Goal: Information Seeking & Learning: Learn about a topic

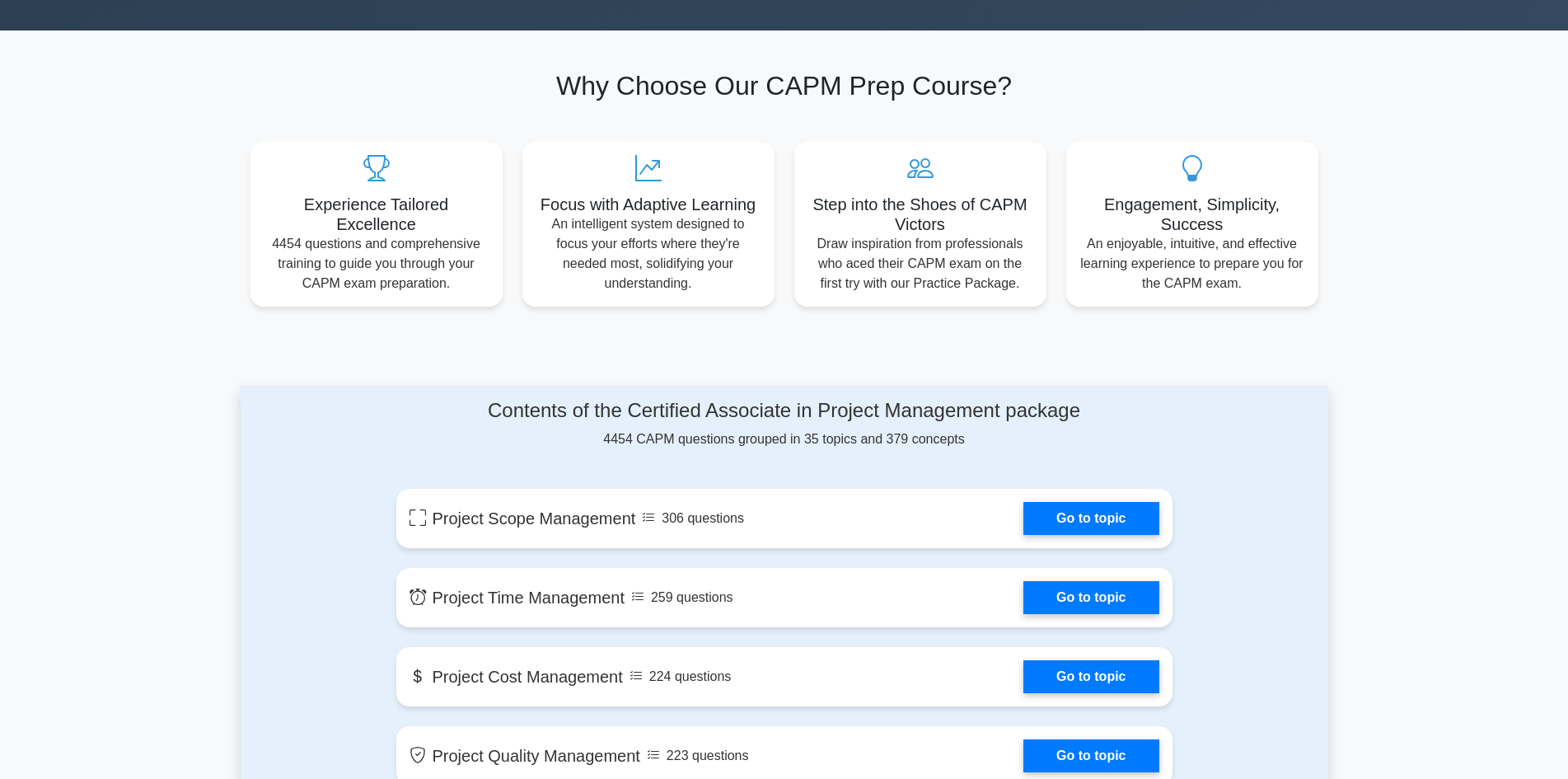
scroll to position [495, 0]
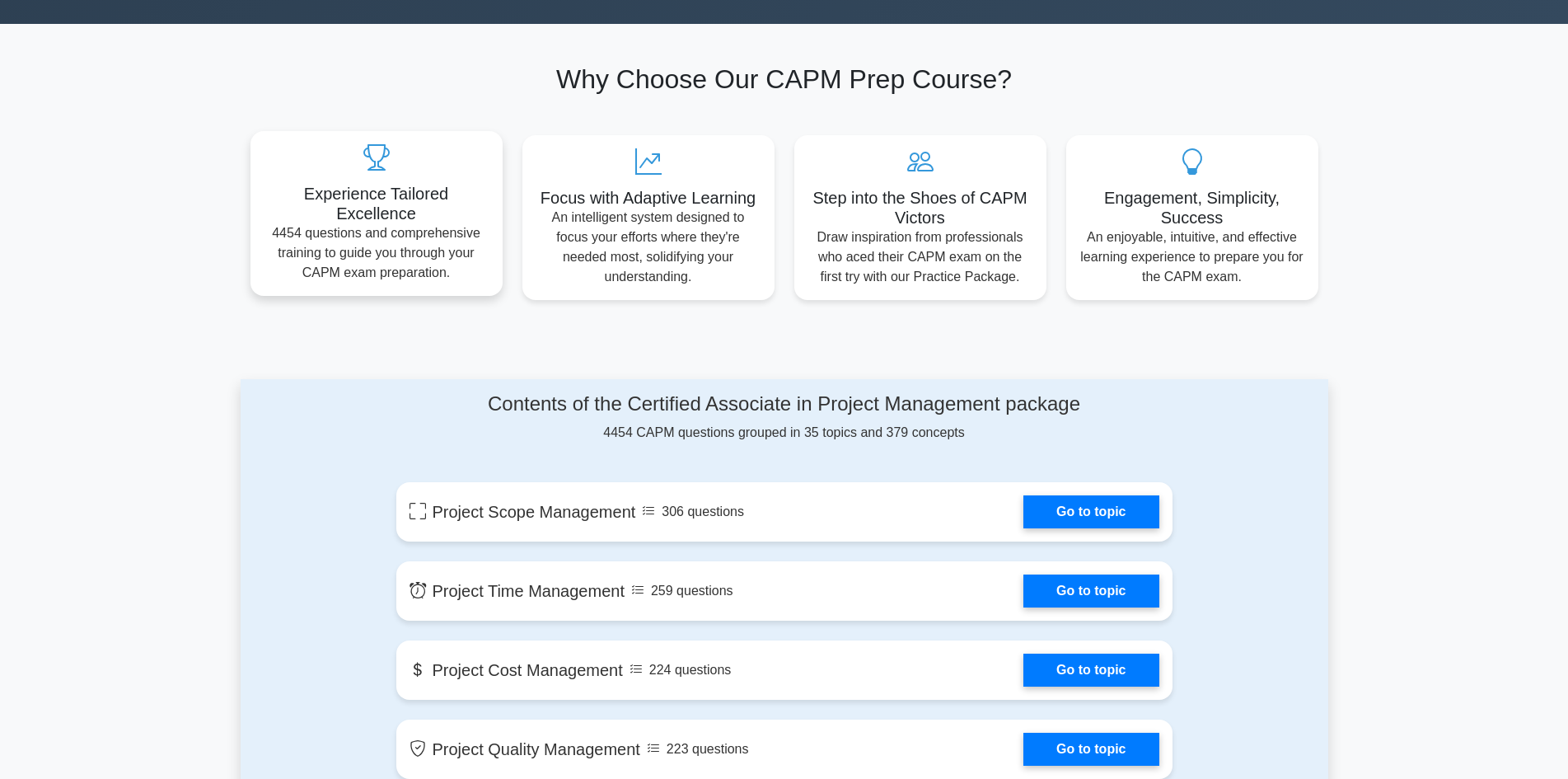
click at [466, 202] on h5 "Experience Tailored Excellence" at bounding box center [376, 203] width 226 height 40
click at [312, 176] on div "Experience Tailored Excellence 4454 questions and comprehensive training to gui…" at bounding box center [377, 213] width 252 height 165
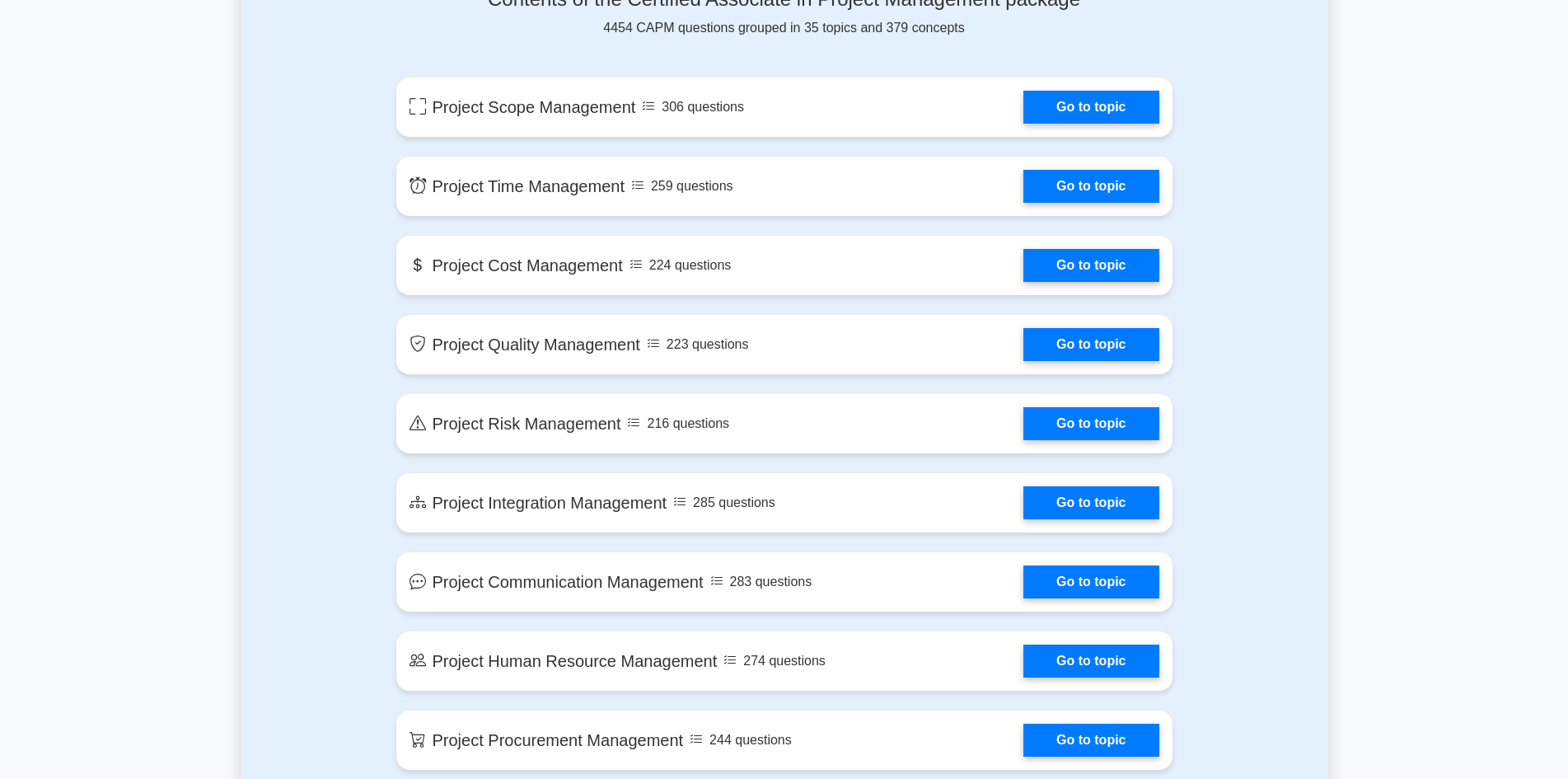
scroll to position [907, 0]
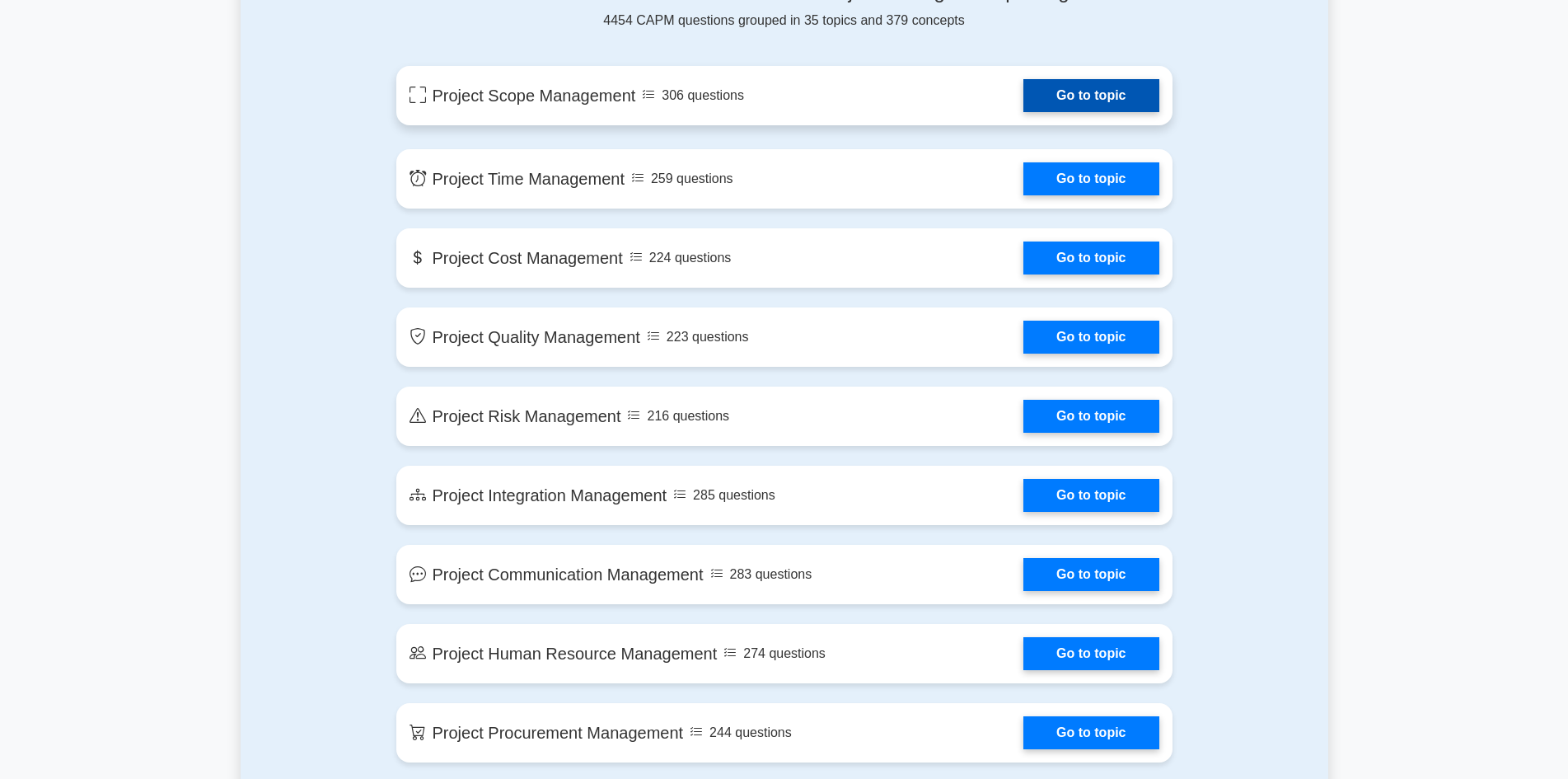
click at [1047, 112] on link "Go to topic" at bounding box center [1091, 96] width 136 height 33
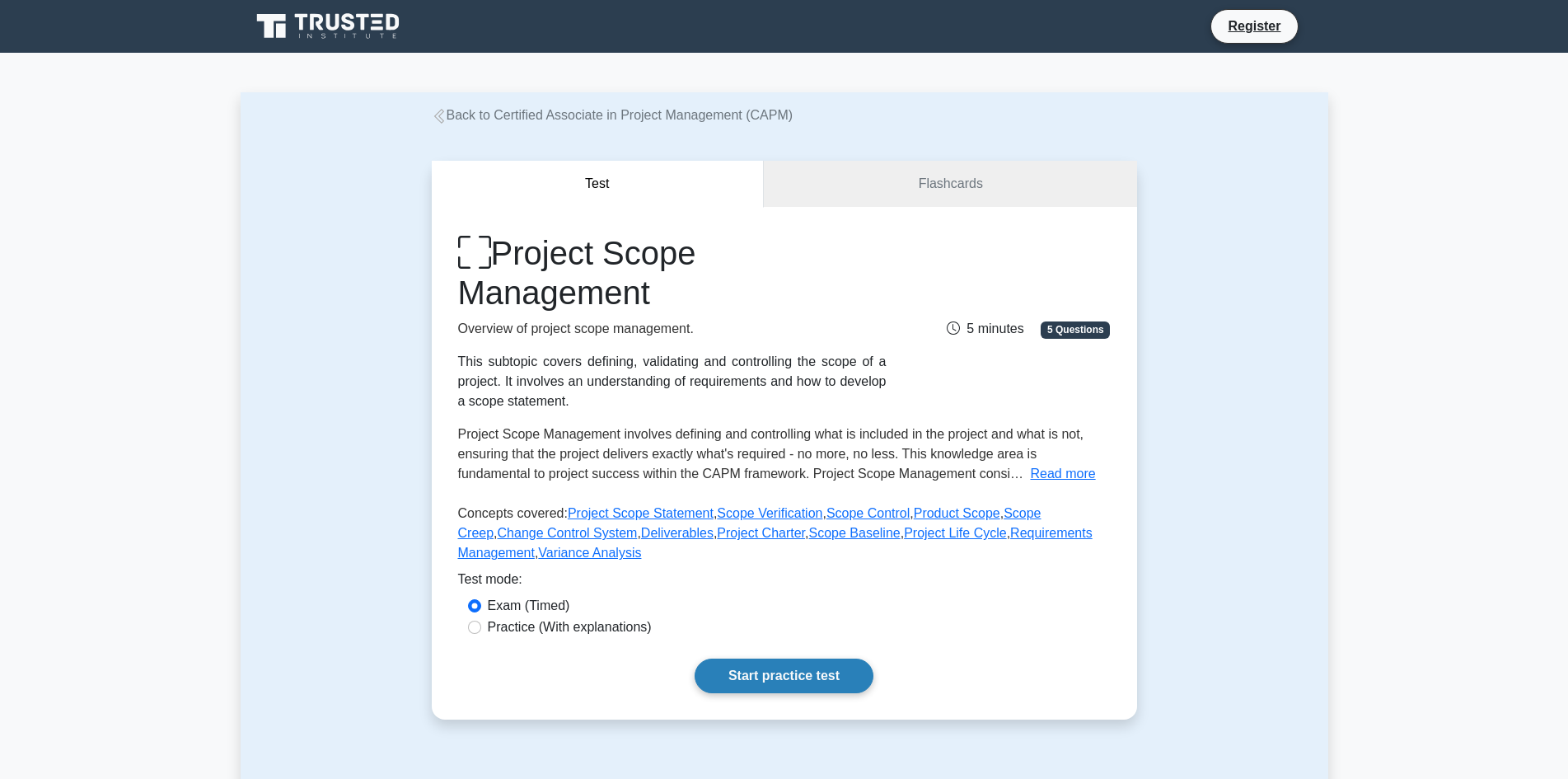
click at [773, 672] on link "Start practice test" at bounding box center [784, 676] width 179 height 35
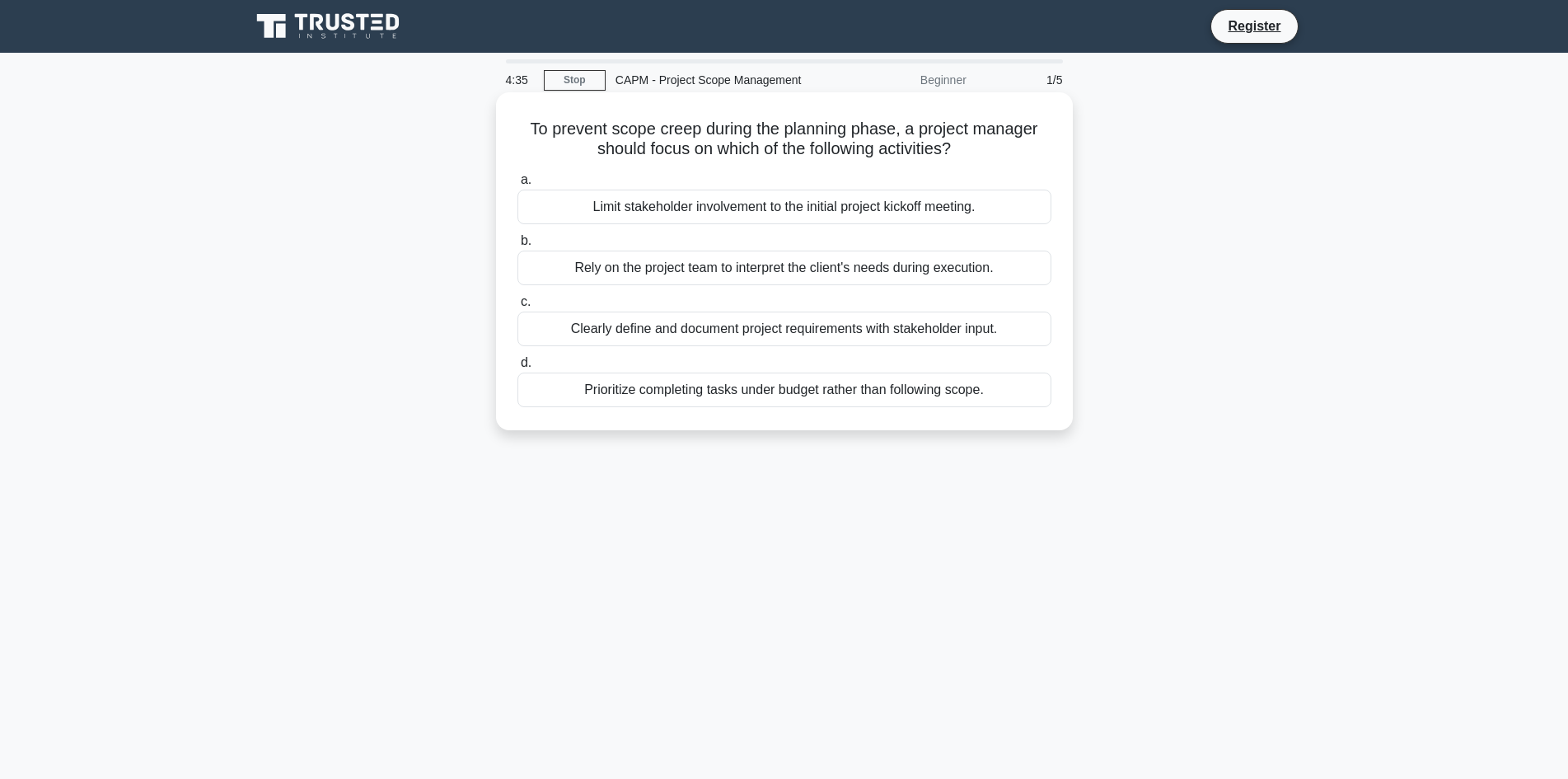
click at [564, 402] on div "Prioritize completing tasks under budget rather than following scope." at bounding box center [784, 390] width 534 height 35
click at [517, 368] on input "d. Prioritize completing tasks under budget rather than following scope." at bounding box center [517, 362] width 0 height 11
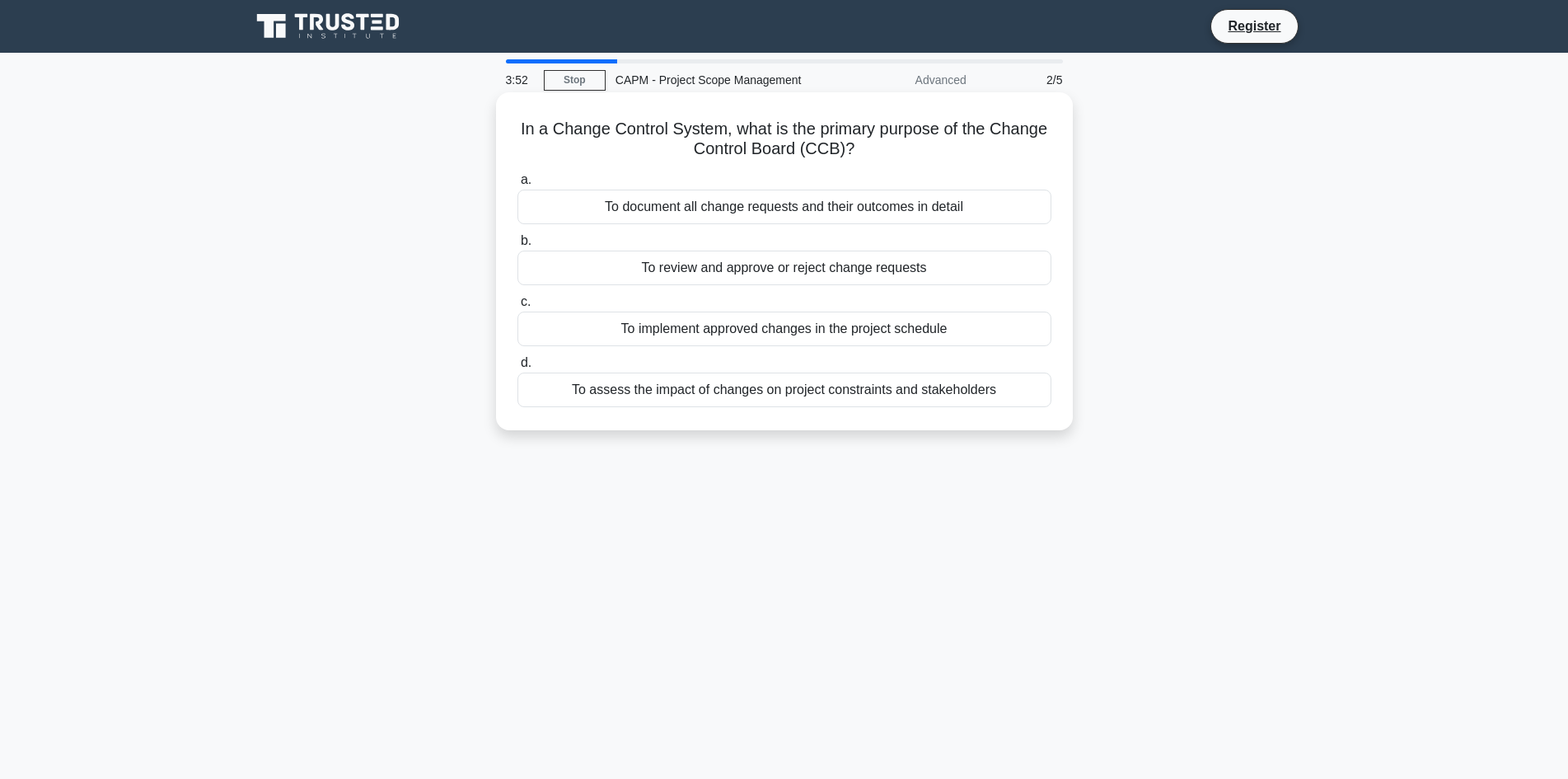
click at [676, 276] on div "To review and approve or reject change requests" at bounding box center [784, 268] width 534 height 35
click at [517, 246] on input "b. To review and approve or reject change requests" at bounding box center [517, 240] width 0 height 11
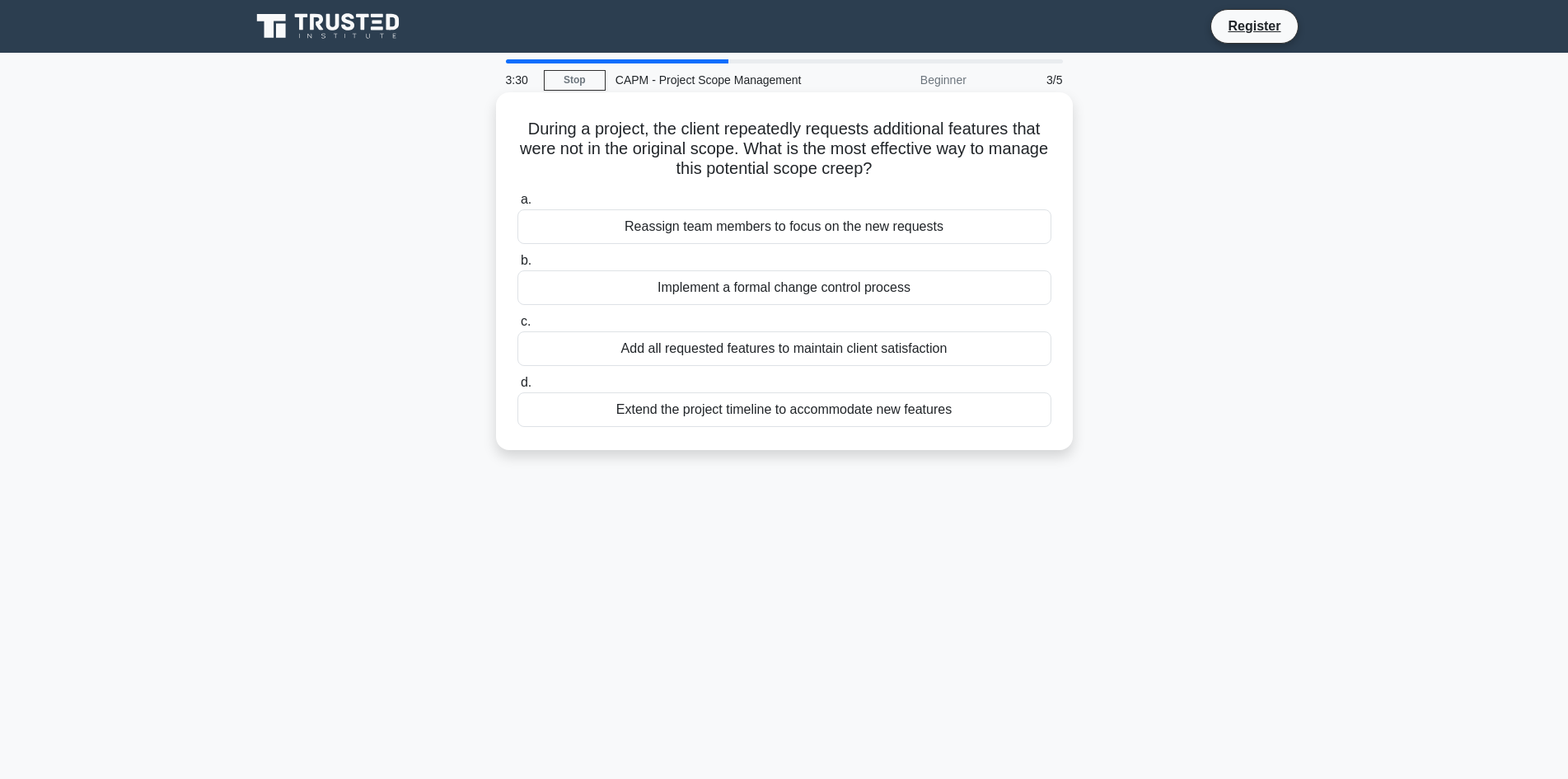
click at [738, 355] on div "Add all requested features to maintain client satisfaction" at bounding box center [784, 349] width 534 height 35
click at [517, 327] on input "c. Add all requested features to maintain client satisfaction" at bounding box center [517, 322] width 0 height 11
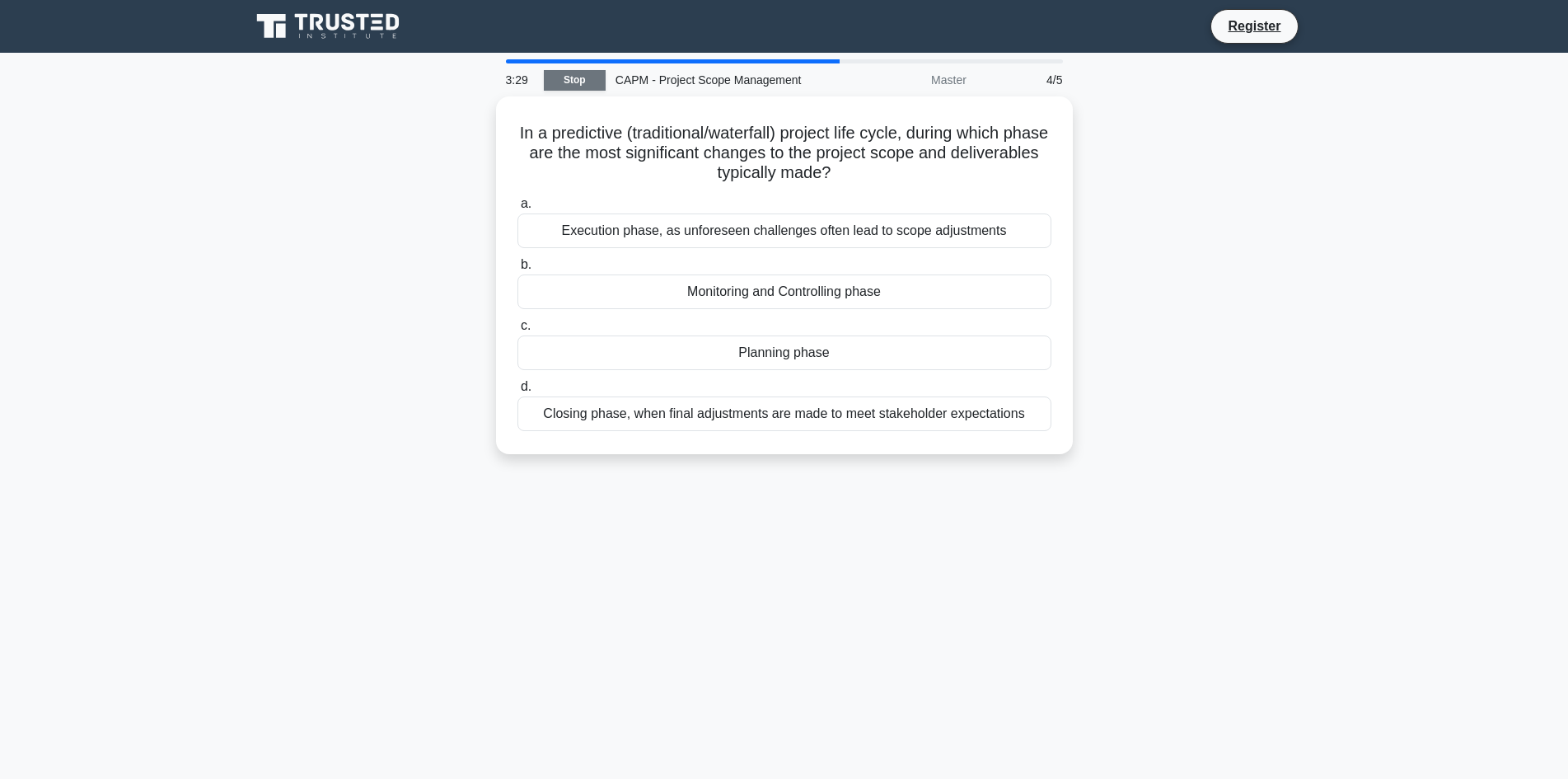
click at [563, 81] on link "Stop" at bounding box center [575, 79] width 62 height 20
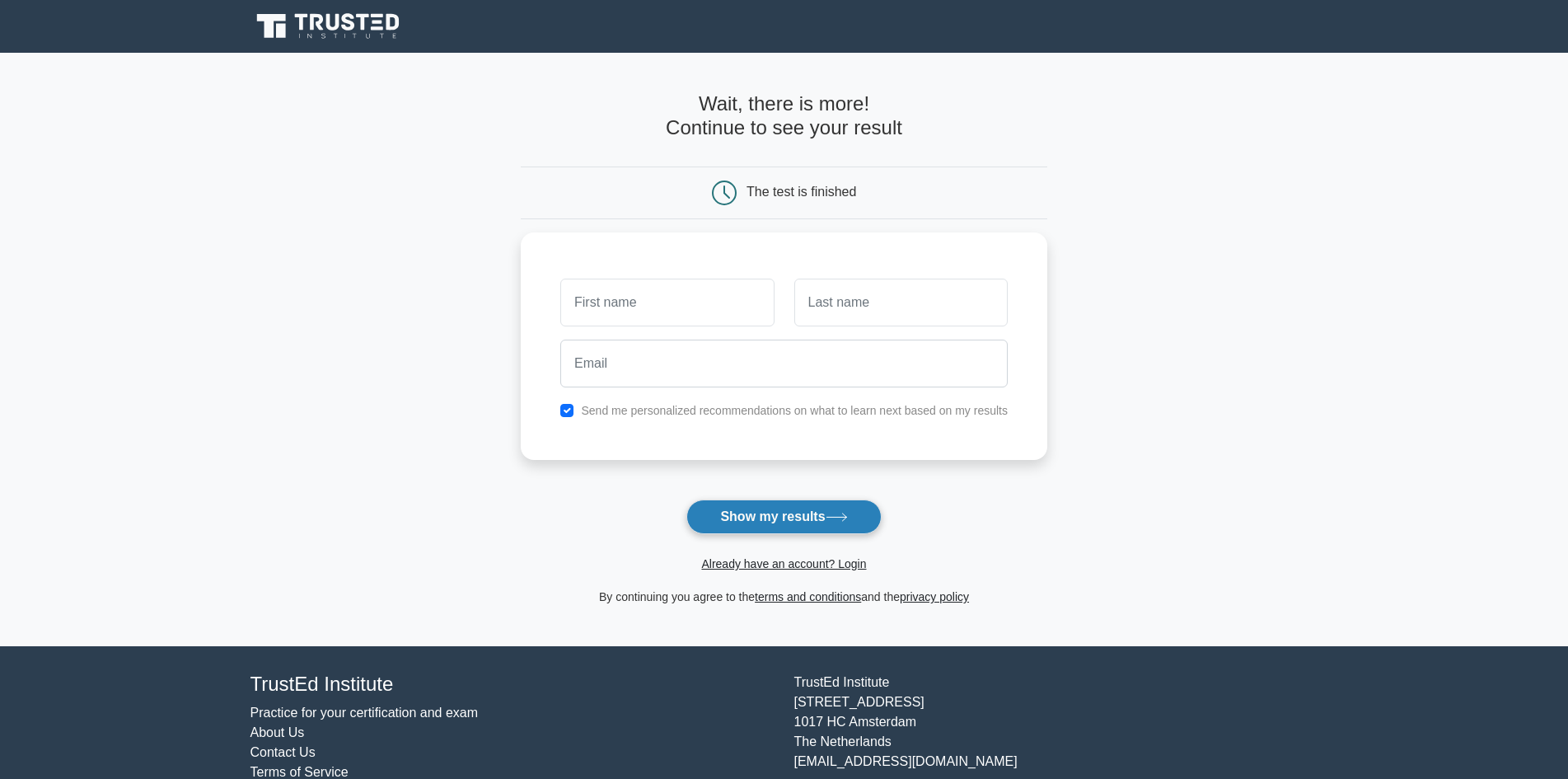
click at [755, 519] on button "Show my results" at bounding box center [784, 517] width 195 height 35
type input "alina"
click at [884, 306] on input "text" at bounding box center [901, 297] width 213 height 47
click at [815, 296] on input "sshahzad" at bounding box center [901, 297] width 213 height 47
click at [821, 300] on input "sshahzad" at bounding box center [901, 297] width 213 height 47
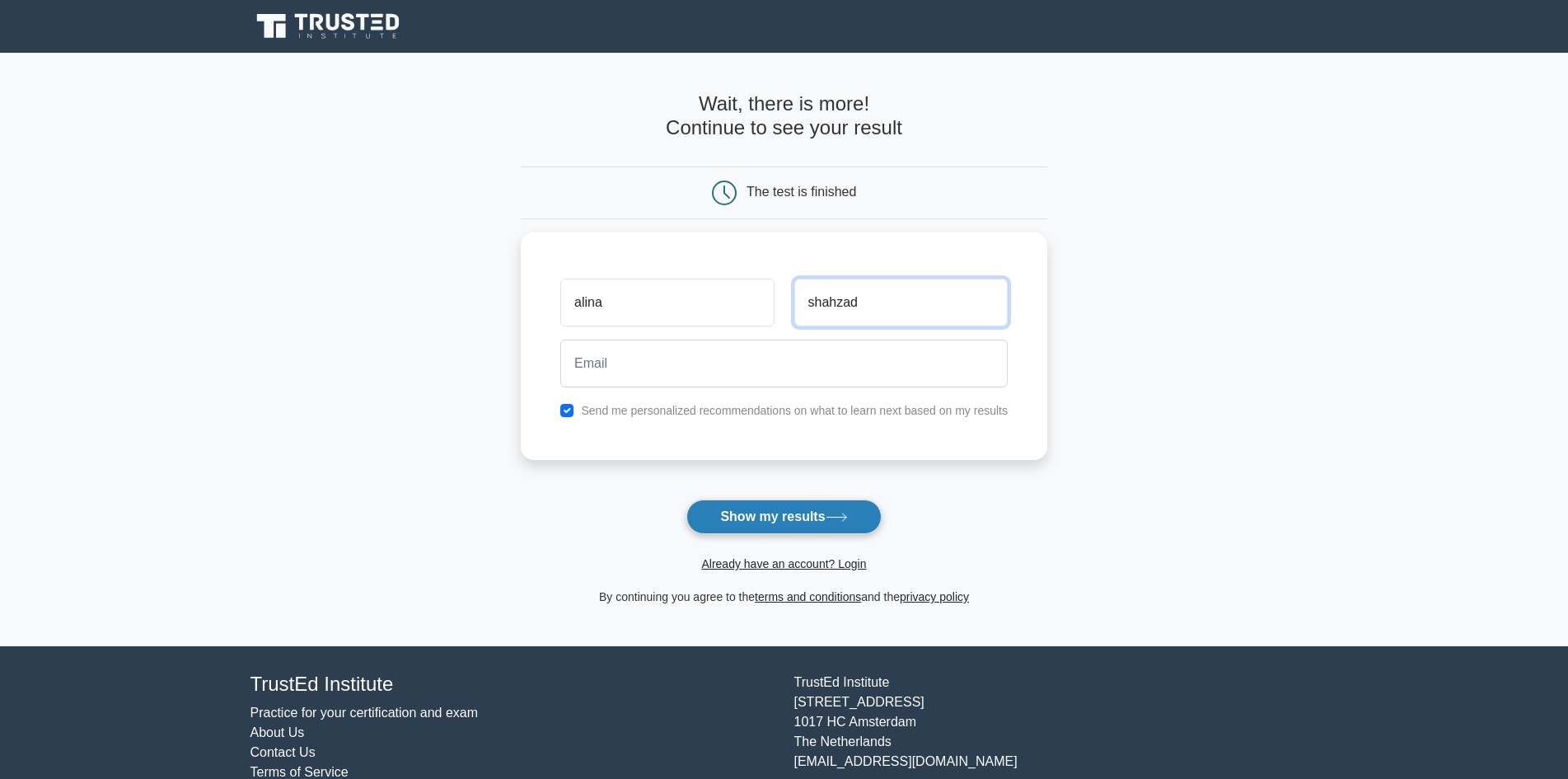
type input "shahzad"
click at [845, 520] on icon at bounding box center [837, 516] width 22 height 9
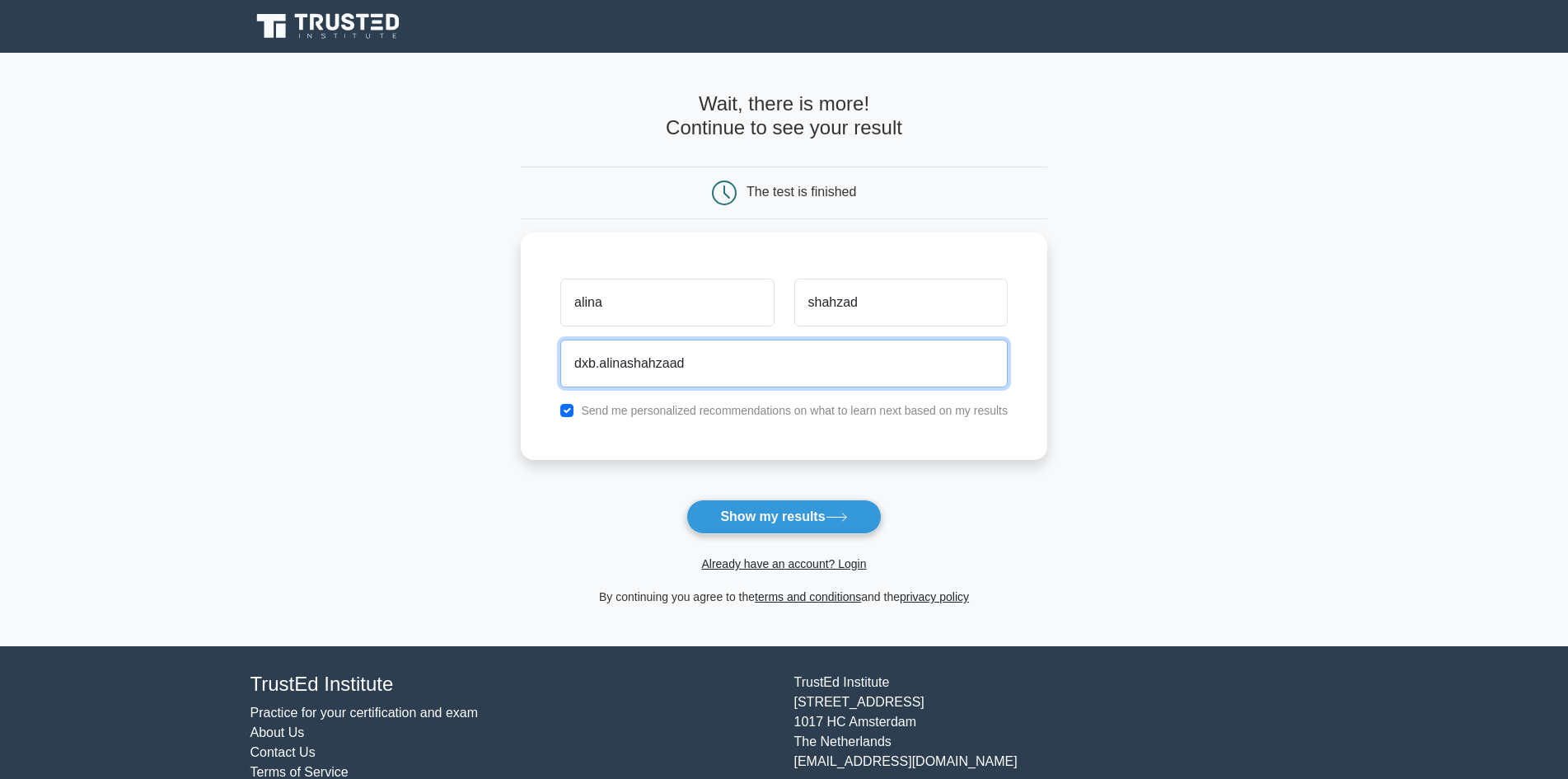
type input "dxb.alinashahzaad"
